Goal: Check status: Check status

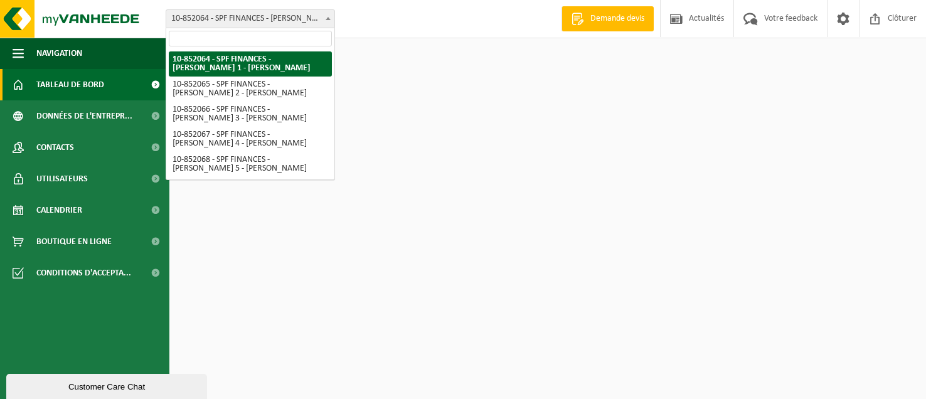
click at [257, 24] on span "10-852064 - SPF FINANCES - HUY 1 - HUY" at bounding box center [250, 19] width 168 height 18
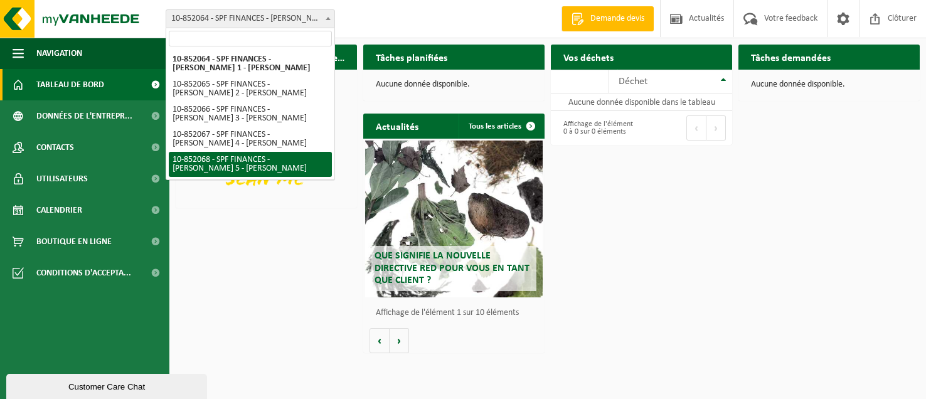
select select "96942"
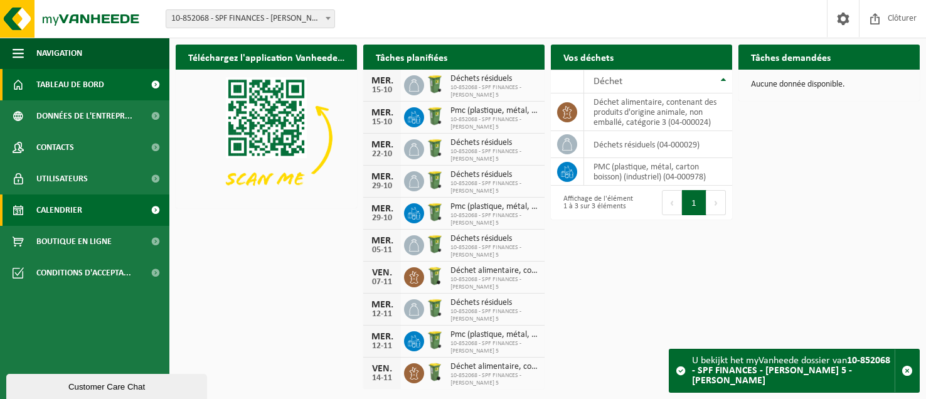
click at [71, 214] on span "Calendrier" at bounding box center [59, 209] width 46 height 31
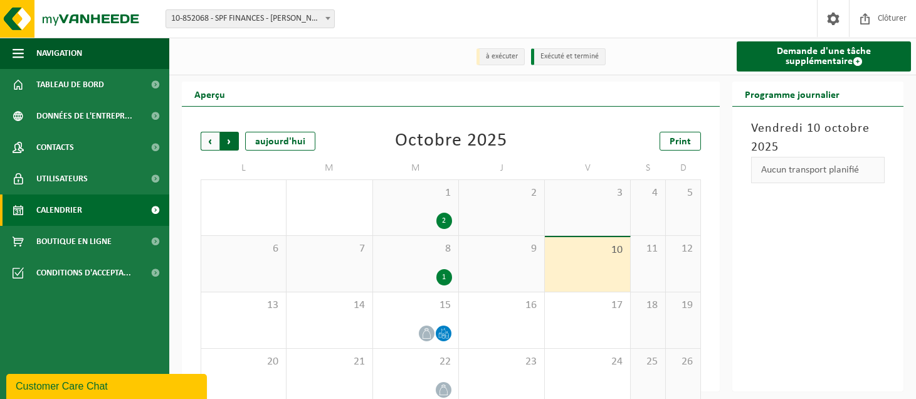
click at [209, 146] on span "Précédent" at bounding box center [210, 141] width 19 height 19
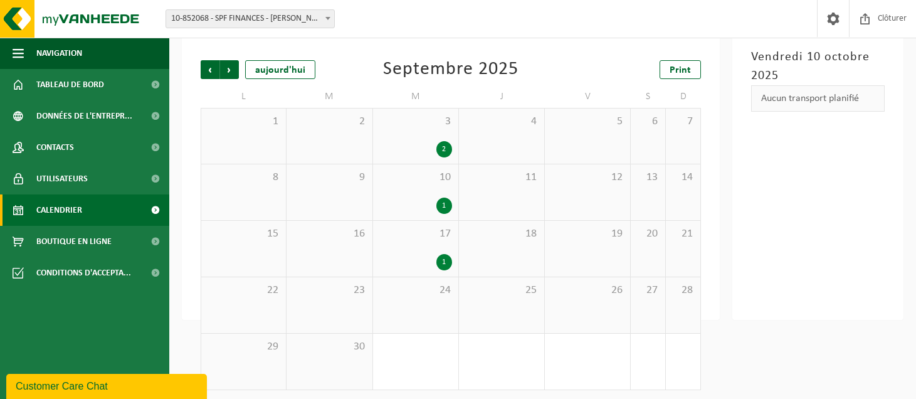
scroll to position [76, 0]
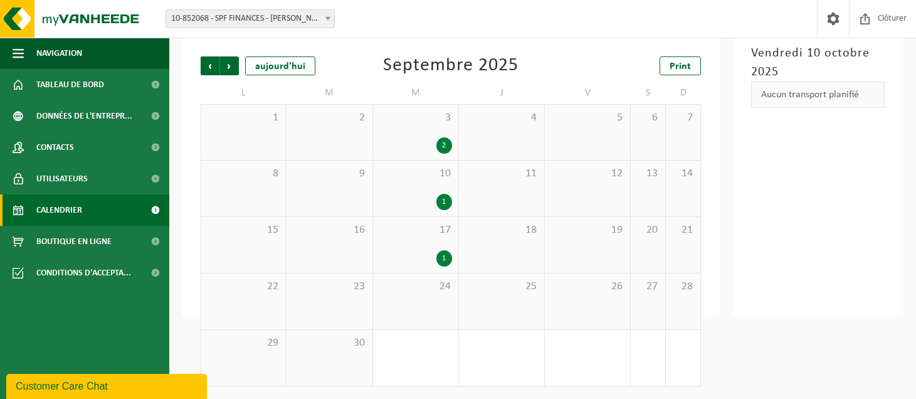
click at [257, 18] on span "10-852068 - SPF FINANCES - HUY 5 - HUY" at bounding box center [250, 19] width 168 height 18
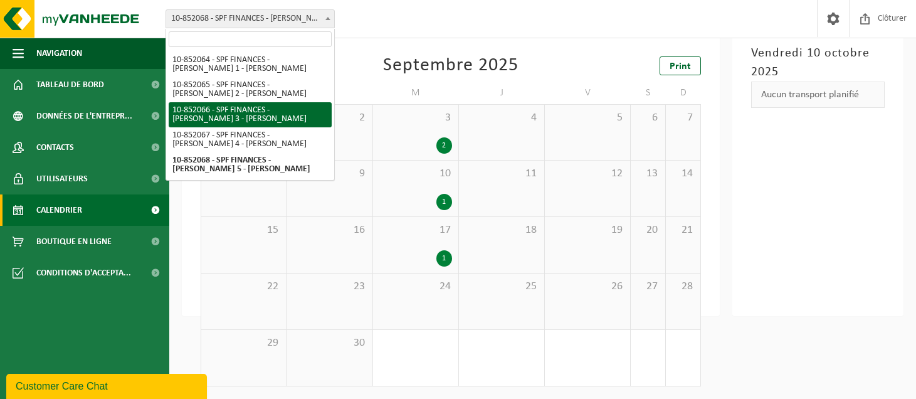
select select "96941"
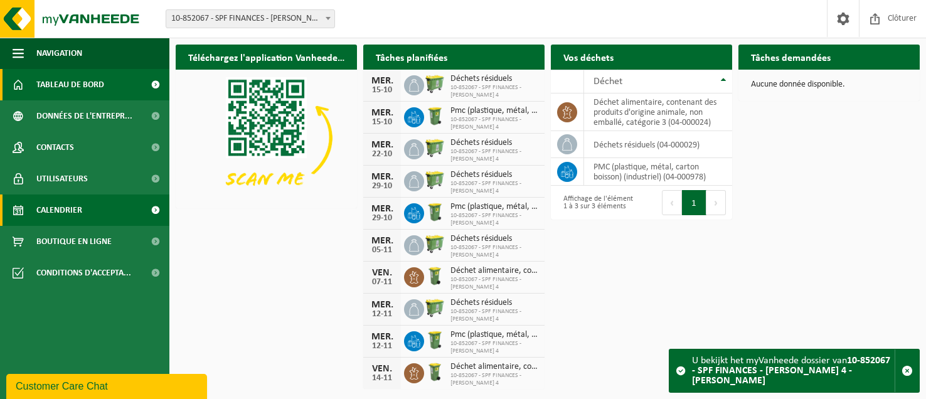
click at [92, 214] on link "Calendrier" at bounding box center [84, 209] width 169 height 31
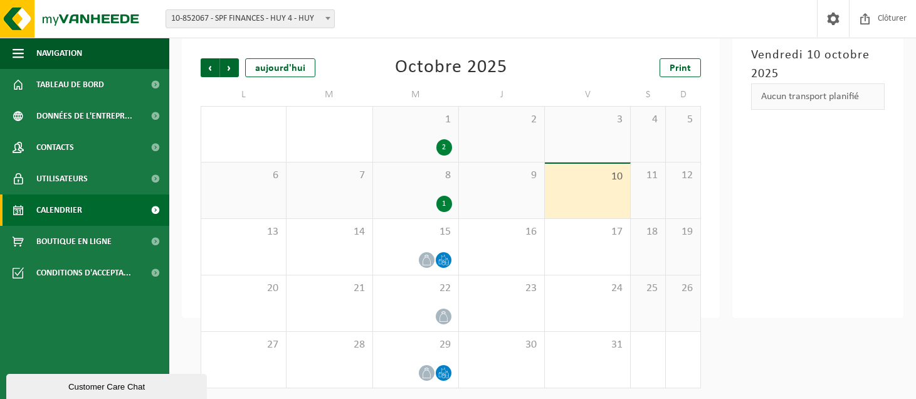
scroll to position [76, 0]
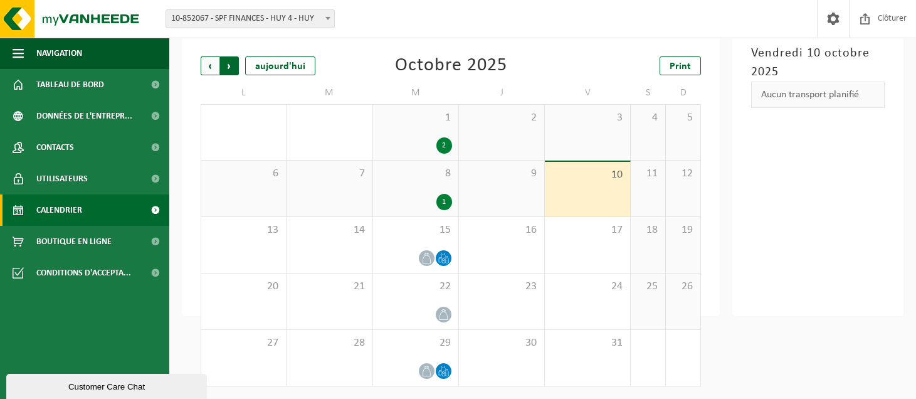
click at [216, 66] on span "Précédent" at bounding box center [210, 65] width 19 height 19
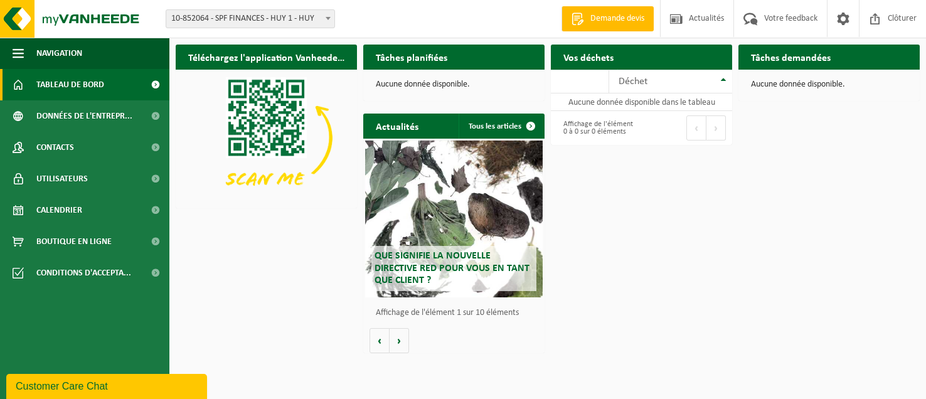
click at [248, 17] on span "10-852064 - SPF FINANCES - HUY 1 - HUY" at bounding box center [250, 19] width 168 height 18
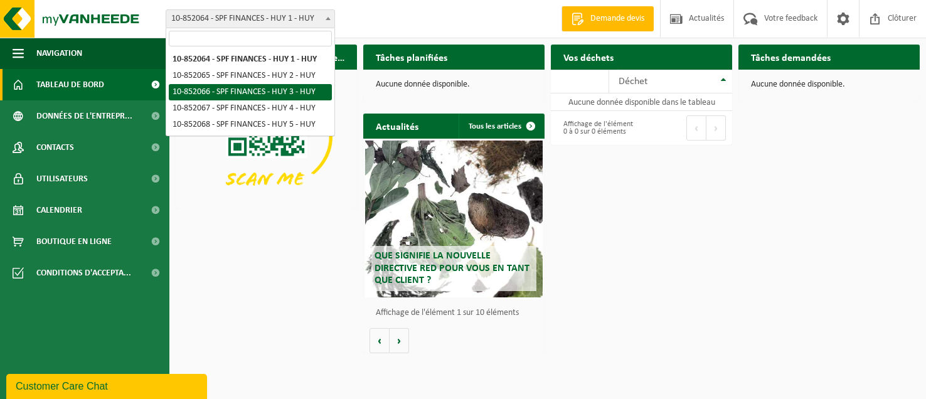
select select "96940"
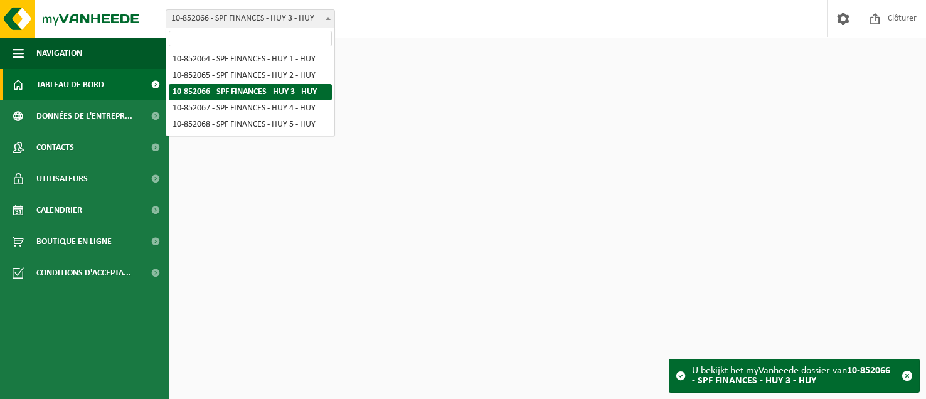
click at [259, 21] on span "10-852066 - SPF FINANCES - HUY 3 - HUY" at bounding box center [250, 19] width 168 height 18
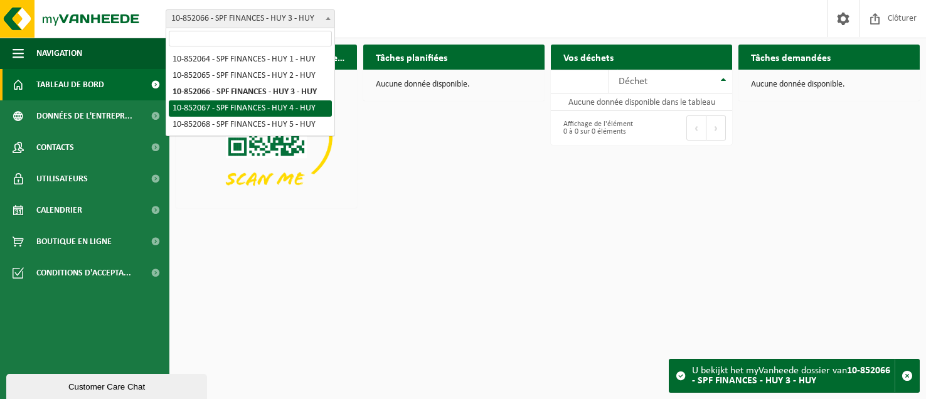
select select "96941"
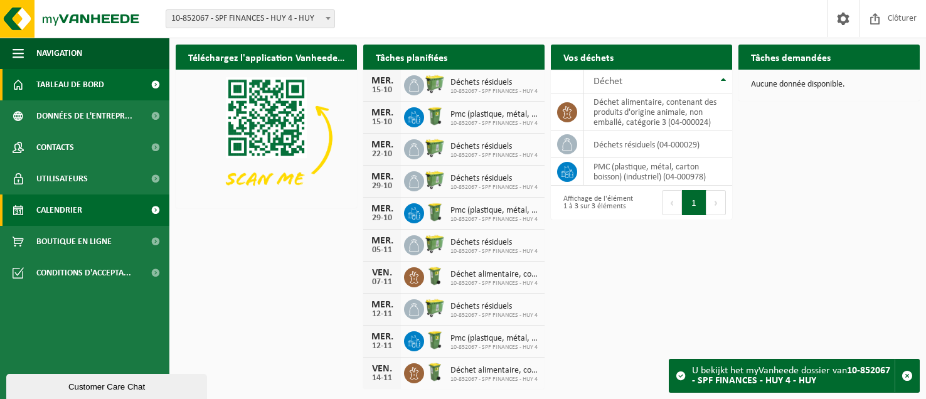
click at [105, 211] on link "Calendrier" at bounding box center [84, 209] width 169 height 31
